Goal: Transaction & Acquisition: Book appointment/travel/reservation

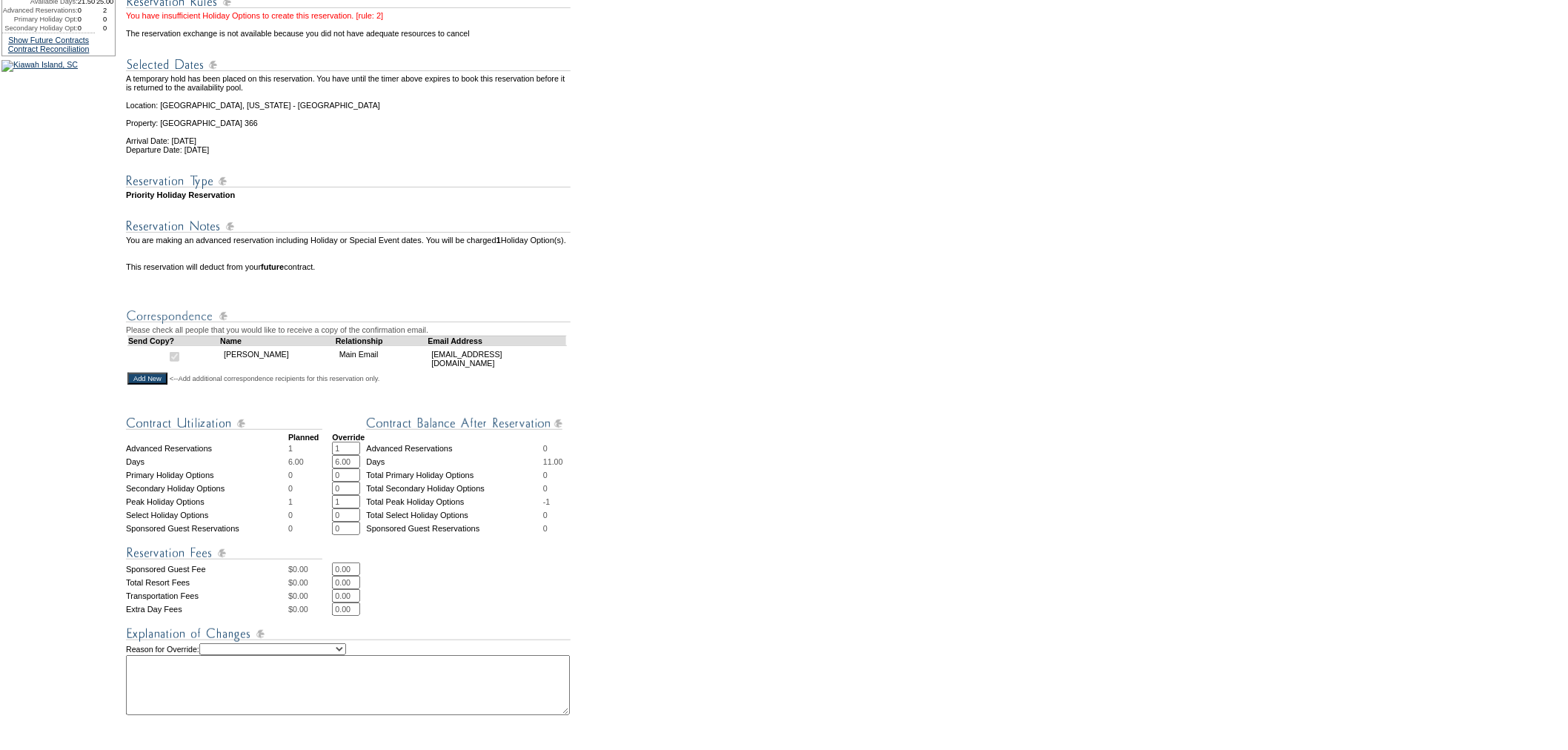
scroll to position [439, 0]
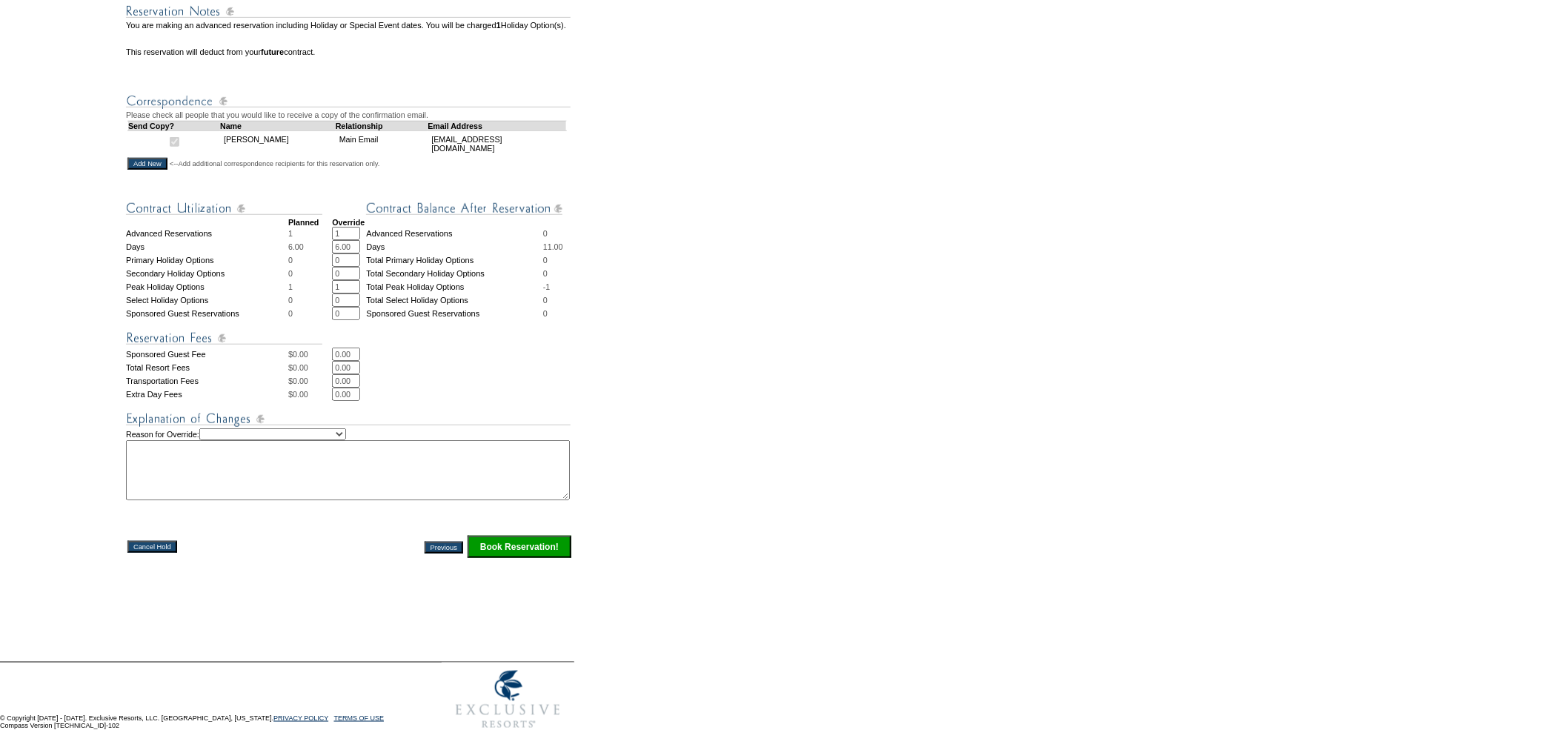
click at [346, 431] on select "Creating Continuous Stay Days Rebooked After Cancellation Editing Occupant Expe…" at bounding box center [272, 434] width 147 height 11
click at [536, 544] on input "Book Reservation!" at bounding box center [519, 547] width 104 height 22
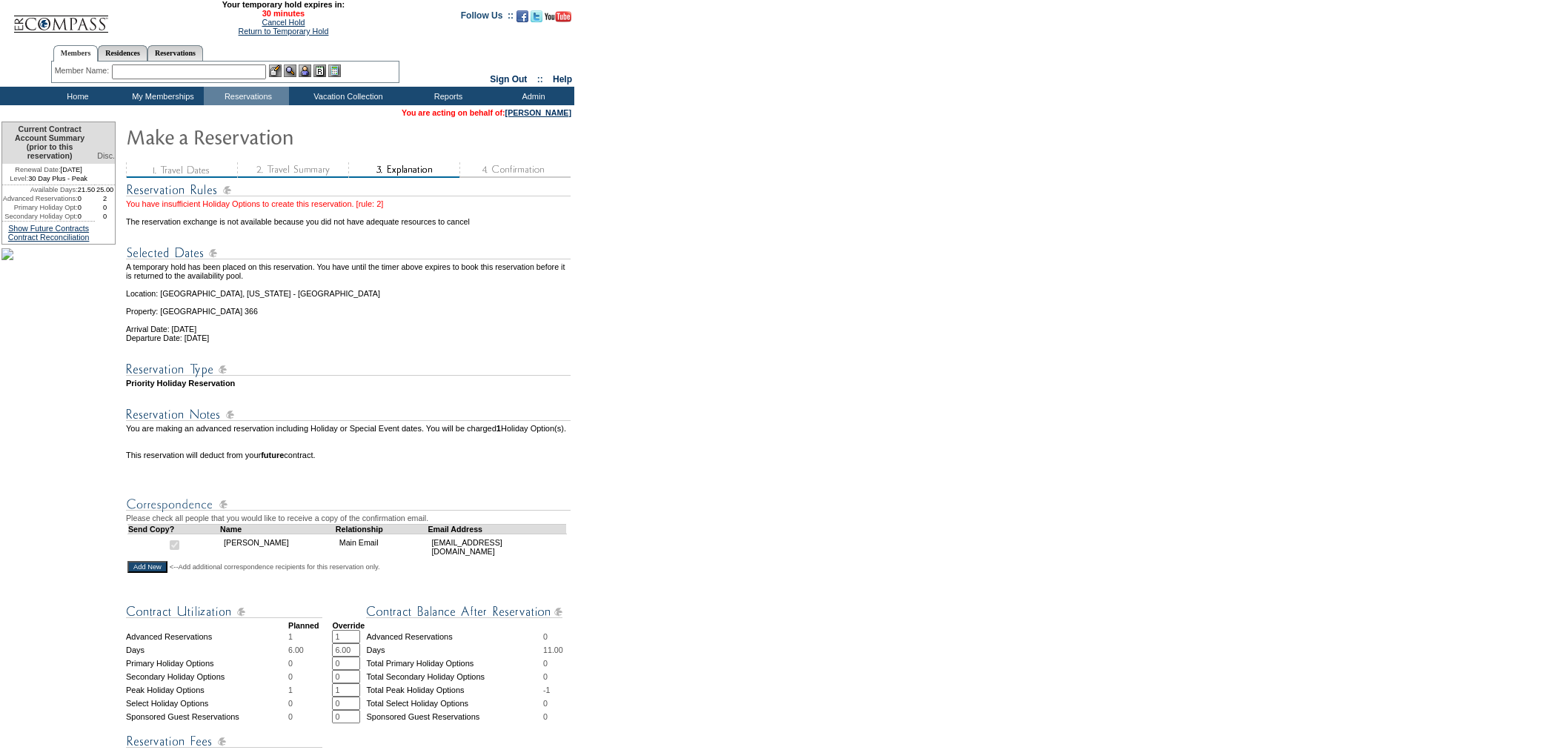
scroll to position [439, 0]
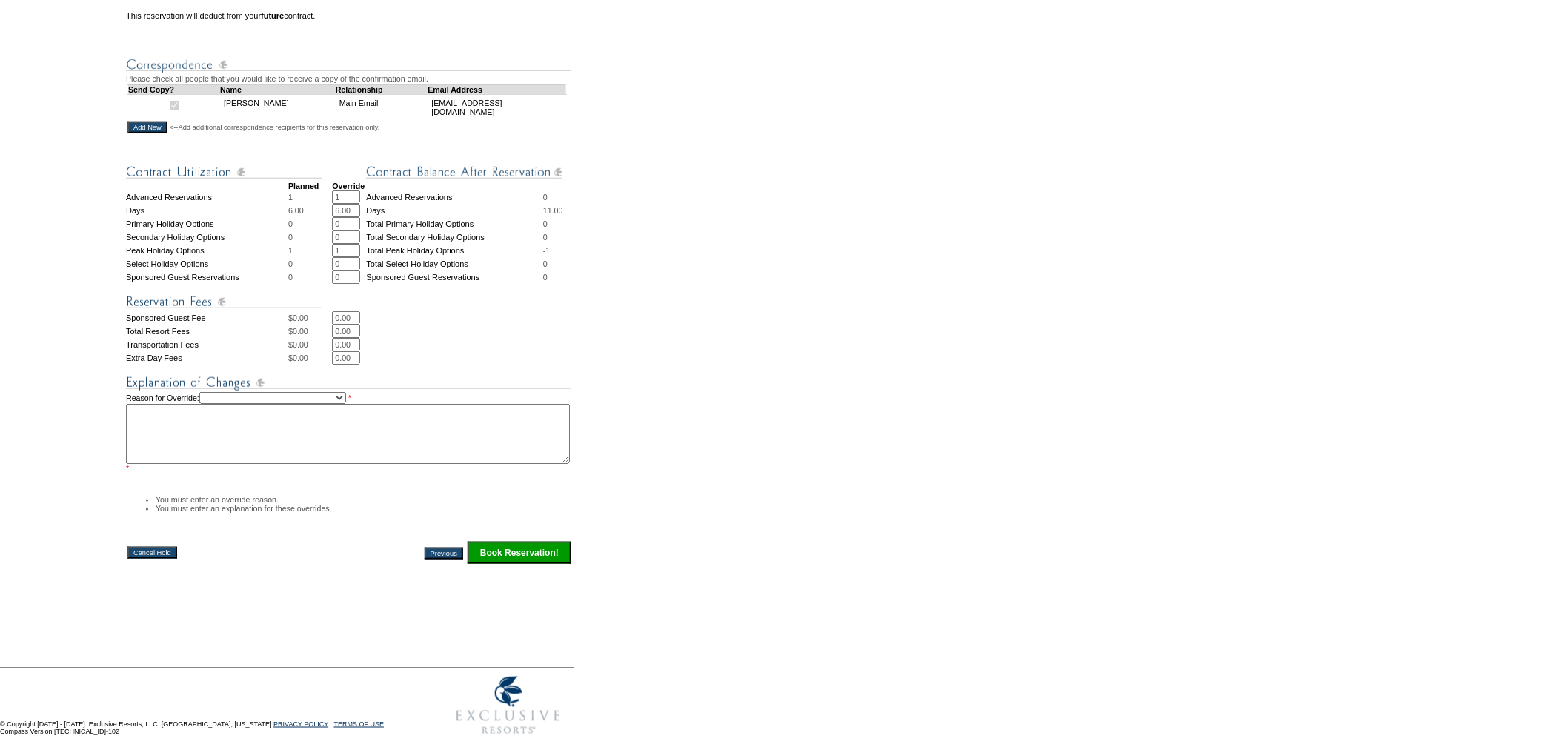
click at [346, 404] on select "Creating Continuous Stay Days Rebooked After Cancellation Editing Occupant Expe…" at bounding box center [272, 398] width 147 height 11
select select "1038"
click at [217, 404] on select "Creating Continuous Stay Days Rebooked After Cancellation Editing Occupant Expe…" at bounding box center [272, 398] width 147 height 11
click at [329, 464] on textarea at bounding box center [348, 434] width 444 height 60
click at [385, 458] on textarea "Noelle is willing to turn 15 days into a holiday token. Though she might not co…" at bounding box center [348, 434] width 444 height 60
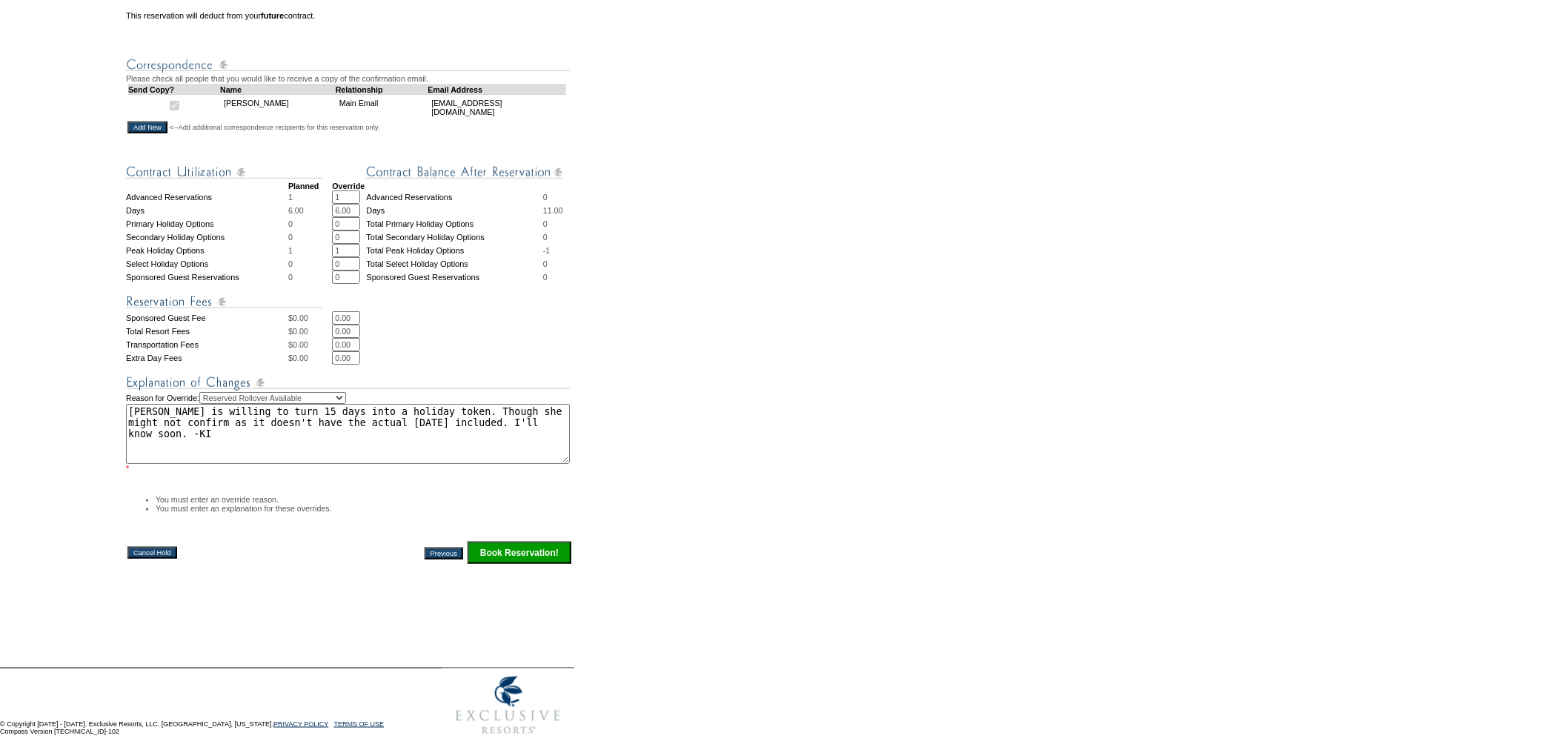
type textarea "Noelle is willing to turn 15 days into a holiday token. Though she might not co…"
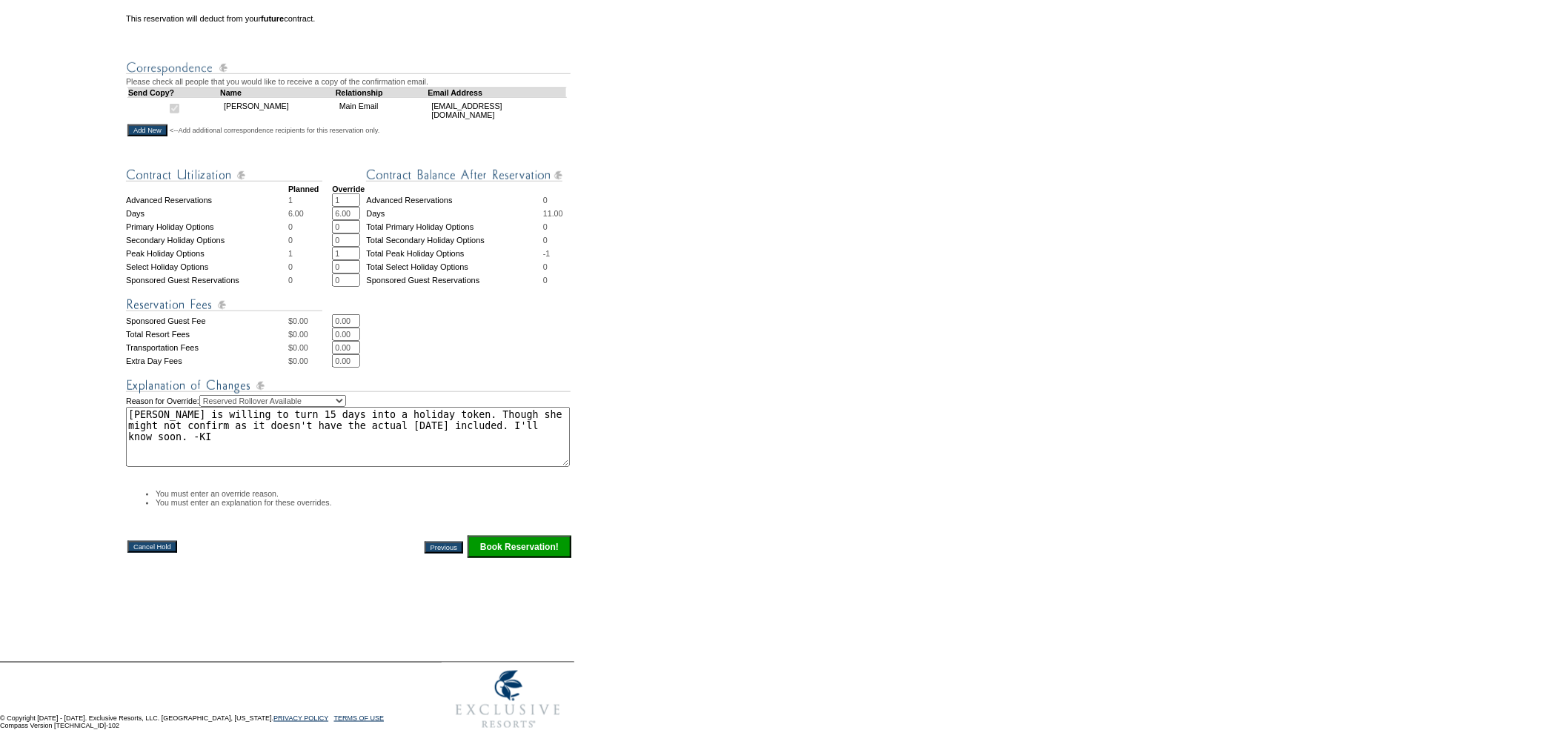
click at [508, 558] on input "Book Reservation!" at bounding box center [519, 547] width 104 height 22
